Goal: Task Accomplishment & Management: Manage account settings

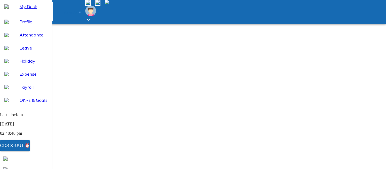
select select "9"
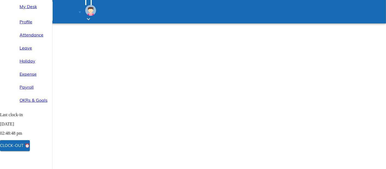
select select "9"
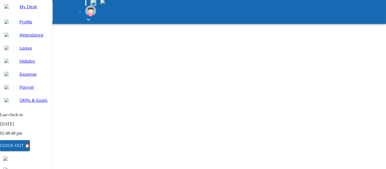
select select "9"
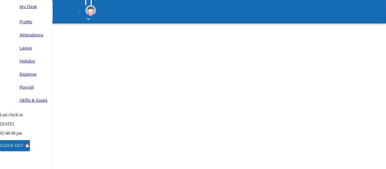
select select "9"
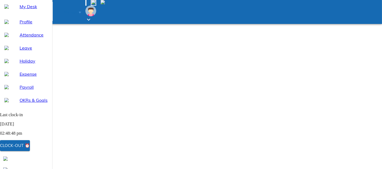
select select "9"
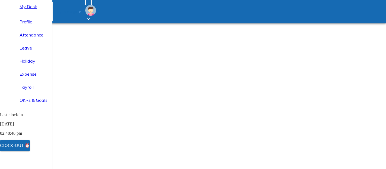
select select "9"
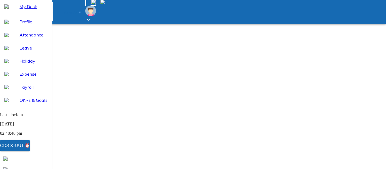
select select "9"
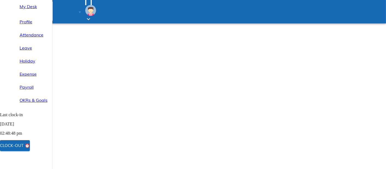
select select "9"
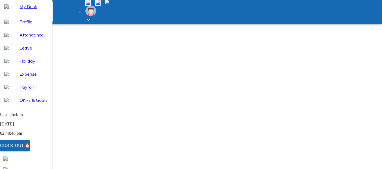
select select "9"
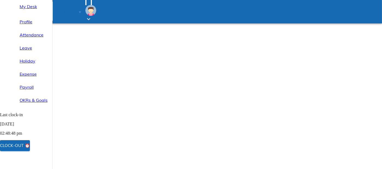
select select "9"
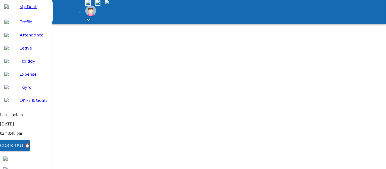
select select "9"
